Goal: Find contact information: Find contact information

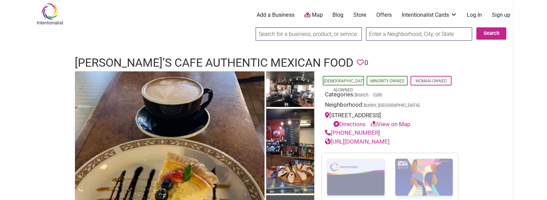
click at [171, 55] on h1 "[PERSON_NAME]’s Cafe Authentic Mexican Food" at bounding box center [214, 63] width 278 height 16
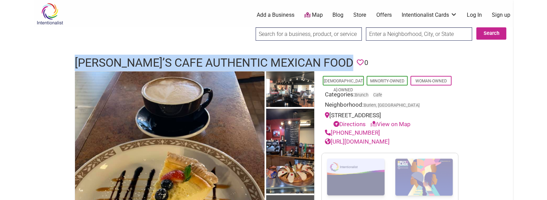
click at [171, 55] on h1 "Kikey’s Cafe Authentic Mexican Food" at bounding box center [214, 63] width 278 height 16
copy h1 "Kikey’s Cafe Authentic Mexican Food"
drag, startPoint x: 374, startPoint y: 133, endPoint x: 277, endPoint y: 77, distance: 111.8
click at [332, 131] on div "(206) 397-4837" at bounding box center [390, 133] width 130 height 9
copy link "(206) 397-4837"
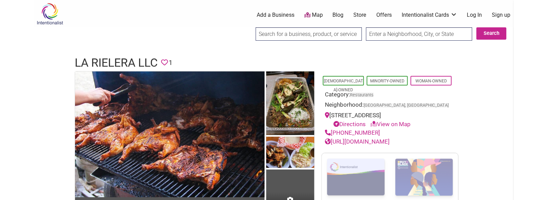
click at [133, 62] on h1 "La Rielera LLC" at bounding box center [116, 63] width 83 height 16
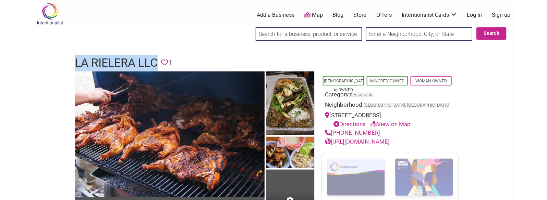
click at [133, 62] on h1 "La Rielera LLC" at bounding box center [116, 63] width 83 height 16
copy h1 "La Rielera LLC"
drag, startPoint x: 376, startPoint y: 140, endPoint x: 331, endPoint y: 140, distance: 44.5
click at [331, 138] on div "(206) 579-6092" at bounding box center [390, 133] width 130 height 9
copy link "(206) 579-6092"
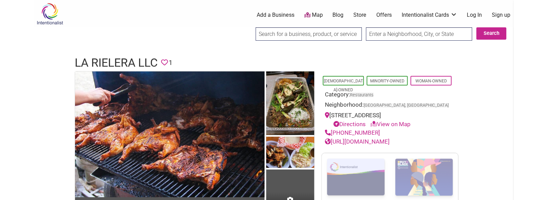
click at [131, 58] on h1 "La Rielera LLC" at bounding box center [116, 63] width 83 height 16
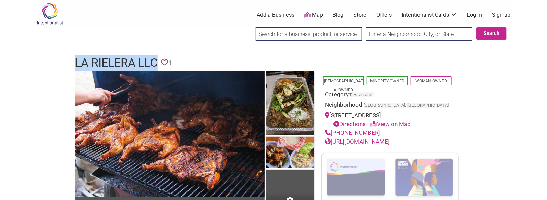
click at [131, 58] on h1 "La Rielera LLC" at bounding box center [116, 63] width 83 height 16
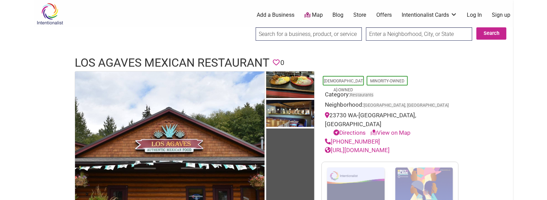
click at [175, 58] on h1 "Los Agaves Mexican Restaurant" at bounding box center [172, 63] width 195 height 16
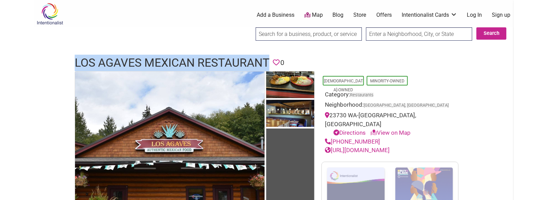
click at [175, 58] on h1 "Los Agaves Mexican Restaurant" at bounding box center [172, 63] width 195 height 16
copy h1 "Los Agaves Mexican Restaurant"
drag, startPoint x: 379, startPoint y: 131, endPoint x: 332, endPoint y: 131, distance: 46.9
click at [332, 138] on div "(360) 552-2377" at bounding box center [390, 142] width 130 height 9
copy link "(360) 552-2377"
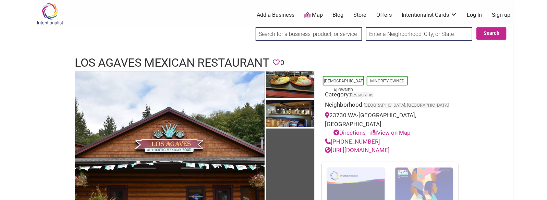
click at [160, 59] on h1 "Los Agaves Mexican Restaurant" at bounding box center [172, 63] width 195 height 16
click at [160, 60] on h1 "Los Agaves Mexican Restaurant" at bounding box center [172, 63] width 195 height 16
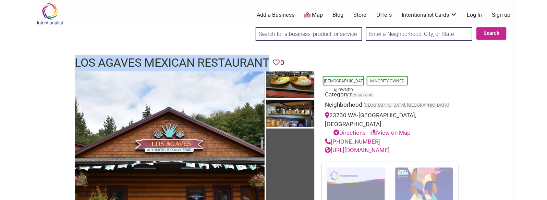
click at [160, 60] on h1 "Los Agaves Mexican Restaurant" at bounding box center [172, 63] width 195 height 16
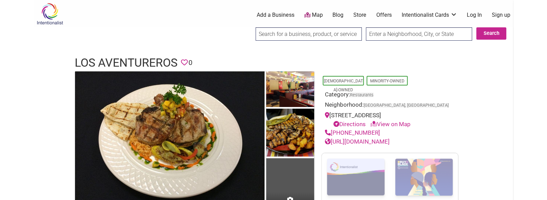
click at [154, 63] on h1 "Los Aventureros" at bounding box center [126, 63] width 103 height 16
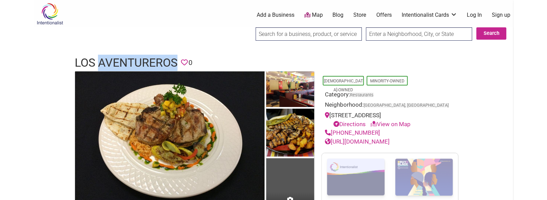
click at [154, 63] on h1 "Los Aventureros" at bounding box center [126, 63] width 103 height 16
copy h1 "Los Aventureros"
drag, startPoint x: 379, startPoint y: 141, endPoint x: 333, endPoint y: 141, distance: 46.6
click at [333, 138] on div "[PHONE_NUMBER]" at bounding box center [390, 133] width 130 height 9
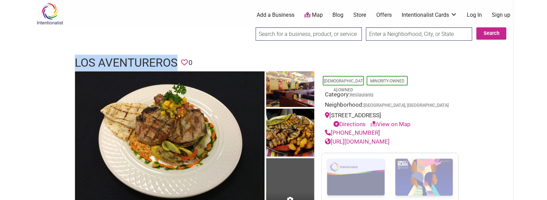
copy link "[PHONE_NUMBER]"
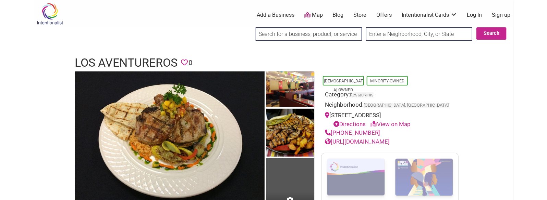
click at [147, 61] on h1 "Los Aventureros" at bounding box center [126, 63] width 103 height 16
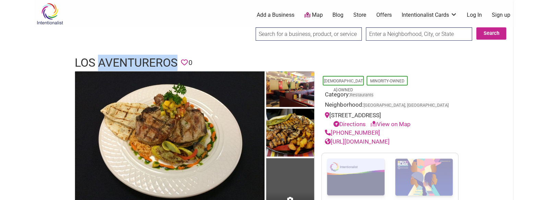
click at [147, 61] on h1 "Los Aventureros" at bounding box center [126, 63] width 103 height 16
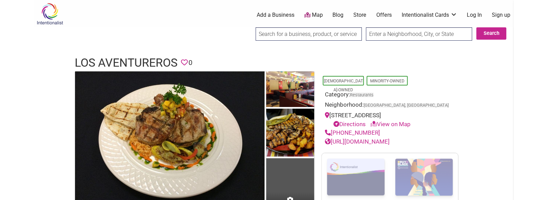
drag, startPoint x: 147, startPoint y: 61, endPoint x: 135, endPoint y: 40, distance: 23.6
click at [134, 64] on h1 "Los Aventureros" at bounding box center [126, 63] width 103 height 16
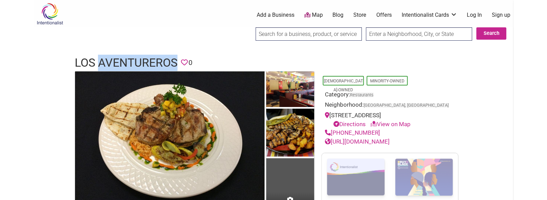
click at [134, 64] on h1 "Los Aventureros" at bounding box center [126, 63] width 103 height 16
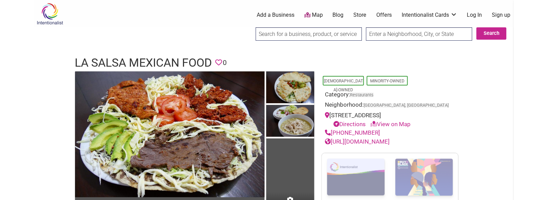
click at [181, 60] on h1 "La Salsa Mexican Food" at bounding box center [143, 63] width 137 height 16
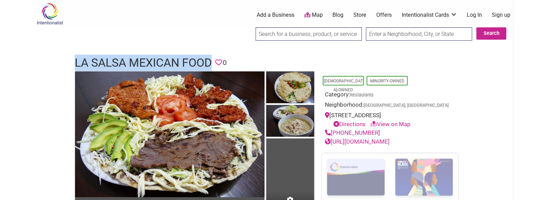
click at [181, 60] on h1 "La Salsa Mexican Food" at bounding box center [143, 63] width 137 height 16
copy h1 "La Salsa Mexican Food"
drag, startPoint x: 382, startPoint y: 132, endPoint x: 332, endPoint y: 133, distance: 49.7
click at [332, 133] on div "[PHONE_NUMBER]" at bounding box center [390, 133] width 130 height 9
copy link "[PHONE_NUMBER]"
